Goal: Task Accomplishment & Management: Manage account settings

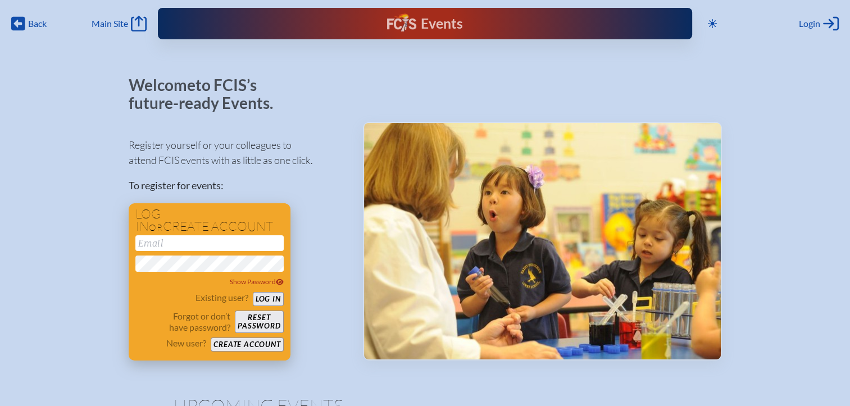
type input "[EMAIL_ADDRESS][DOMAIN_NAME]"
click at [273, 294] on button "Log in" at bounding box center [268, 299] width 31 height 14
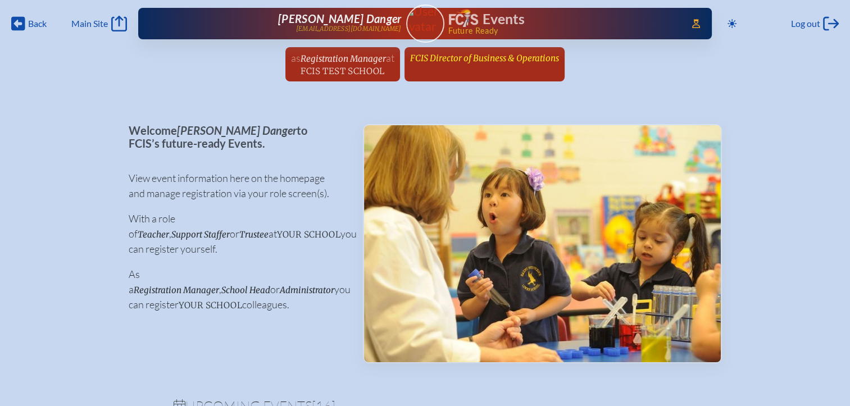
click at [503, 58] on span "FCIS Director of Business & Operations" at bounding box center [484, 58] width 149 height 11
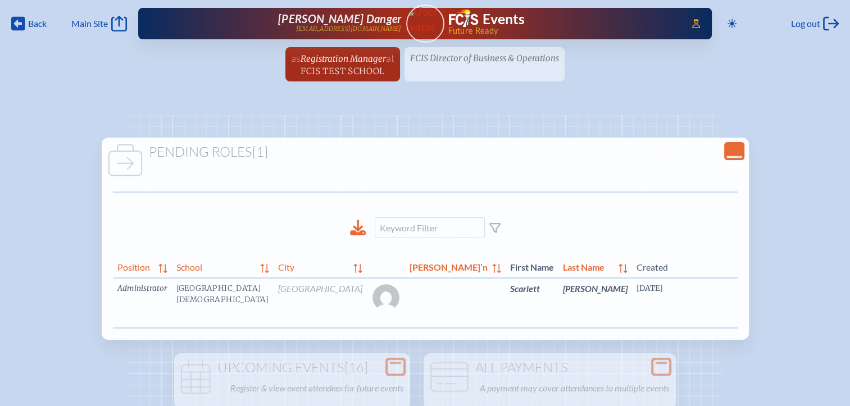
scroll to position [0, 19]
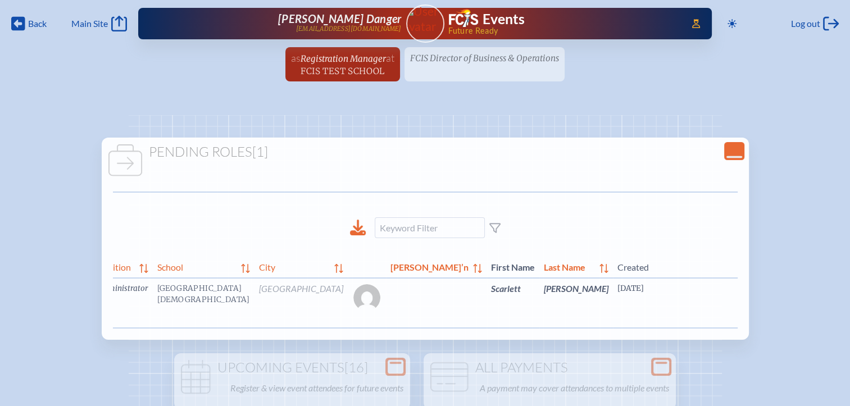
click at [827, 310] on link "edit Person’s Details" at bounding box center [846, 305] width 38 height 35
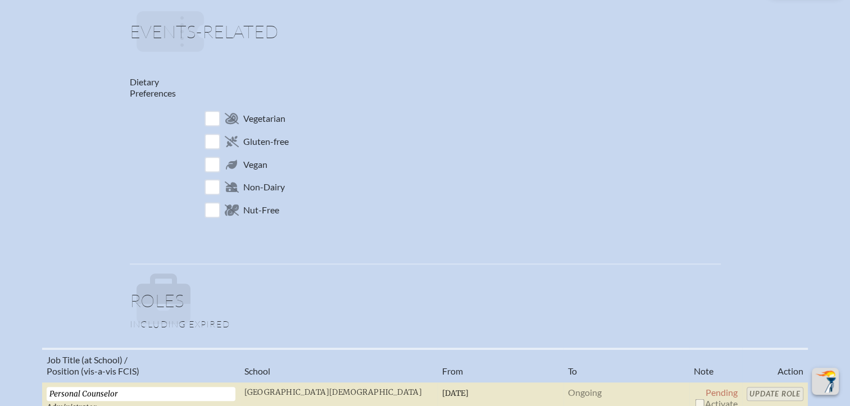
scroll to position [674, 0]
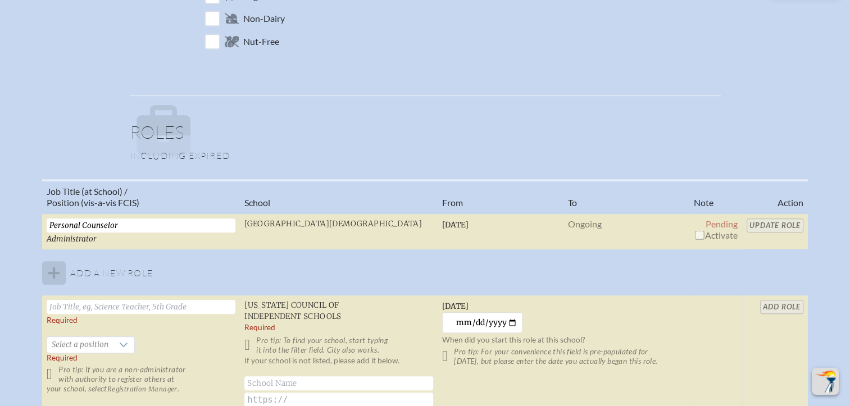
click at [698, 235] on input "checkbox" at bounding box center [699, 234] width 9 height 9
checkbox input "true"
click at [786, 221] on input "Update Role" at bounding box center [775, 226] width 57 height 14
